Goal: Task Accomplishment & Management: Use online tool/utility

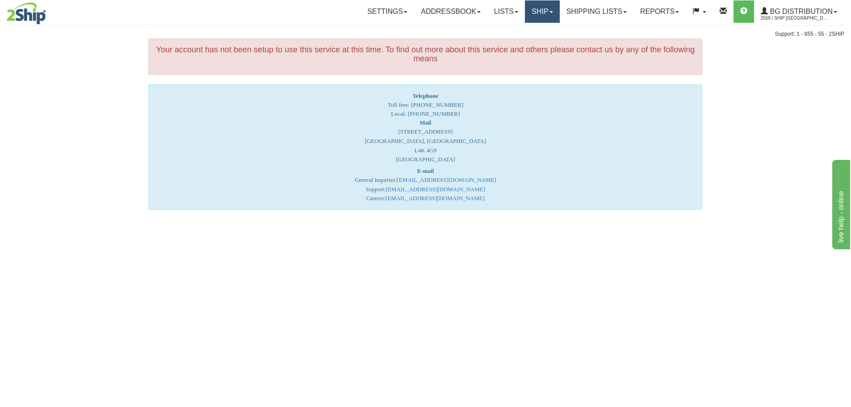
click at [536, 19] on link "Ship" at bounding box center [542, 11] width 34 height 22
click at [541, 35] on link "Ship Screen" at bounding box center [524, 31] width 71 height 12
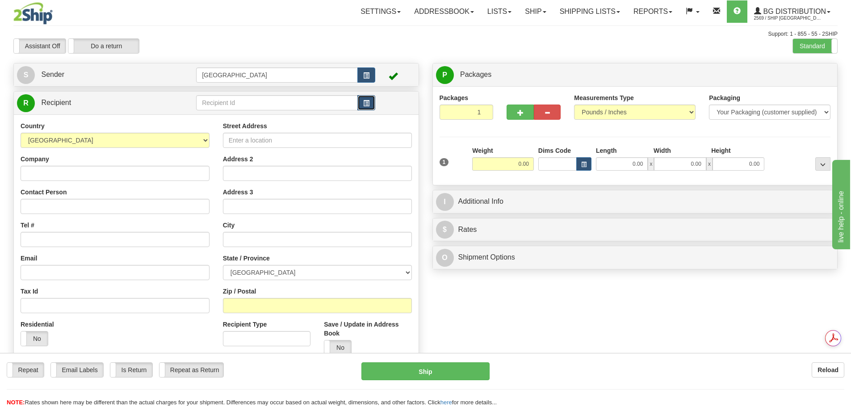
click at [366, 105] on span "button" at bounding box center [366, 104] width 6 height 6
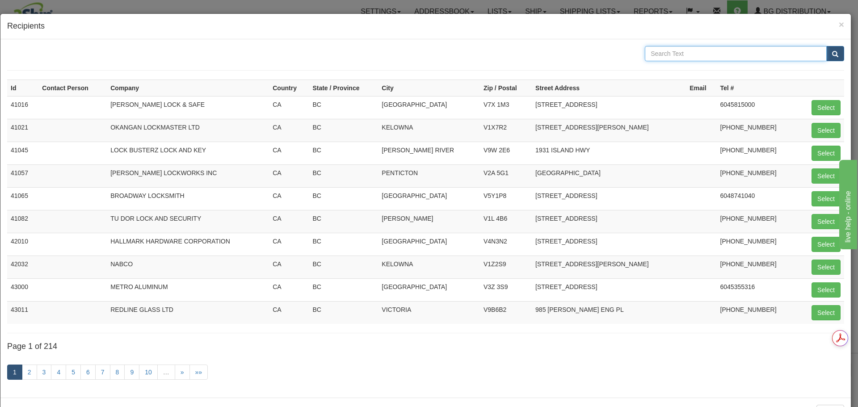
click at [666, 57] on input "text" at bounding box center [736, 53] width 182 height 15
type input "c & E"
click at [826, 46] on button "submit" at bounding box center [835, 53] width 18 height 15
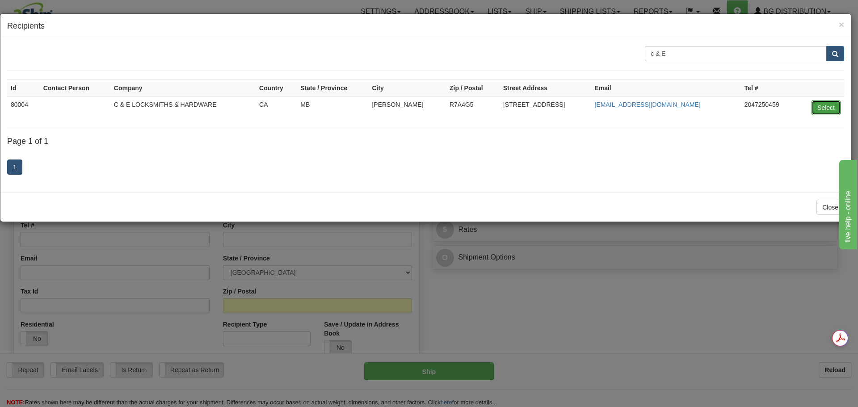
click at [819, 109] on button "Select" at bounding box center [825, 107] width 29 height 15
type input "80004"
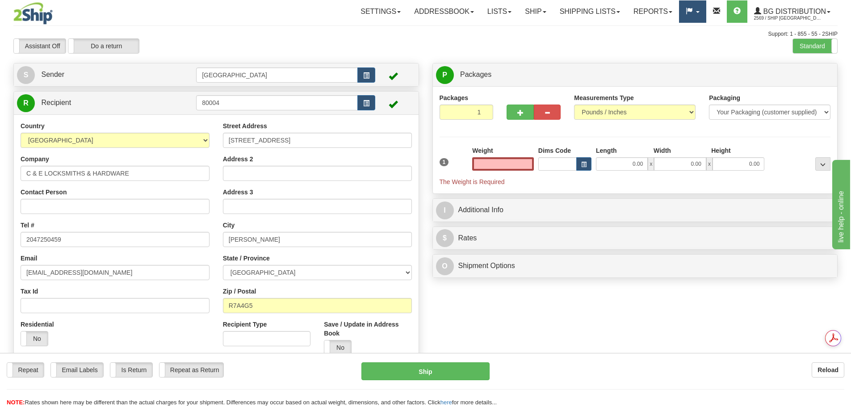
type input "0.00"
